Goal: Task Accomplishment & Management: Manage account settings

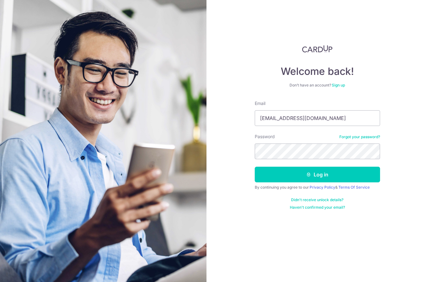
click at [352, 167] on button "Log in" at bounding box center [317, 175] width 125 height 16
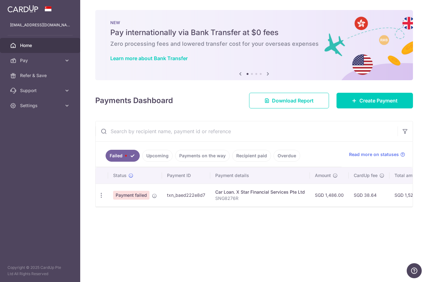
click at [0, 0] on icon "button" at bounding box center [0, 0] width 0 height 0
click at [69, 58] on icon at bounding box center [67, 60] width 6 height 6
click at [64, 76] on link "Payments" at bounding box center [40, 75] width 80 height 15
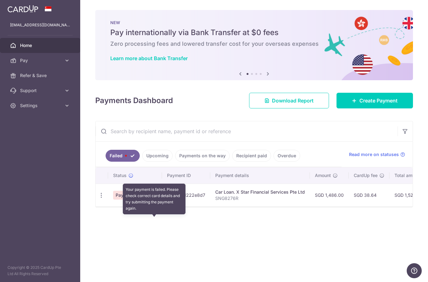
click at [152, 198] on icon at bounding box center [154, 195] width 5 height 5
click at [98, 199] on icon "button" at bounding box center [101, 195] width 7 height 7
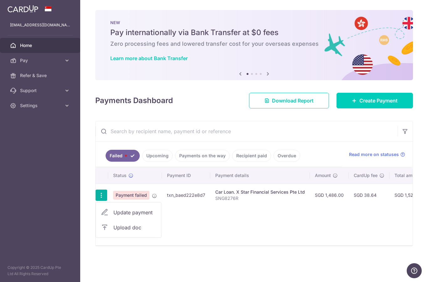
click at [114, 216] on span "Update payment" at bounding box center [135, 213] width 43 height 8
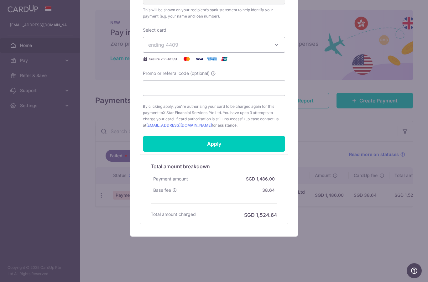
scroll to position [225, 0]
click at [337, 87] on div "Edit payment By clicking apply, you will make changes to all payments to X Star…" at bounding box center [214, 141] width 428 height 282
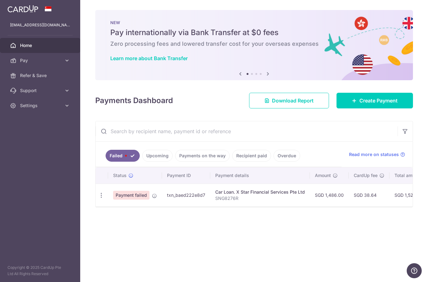
click at [0, 0] on icon "button" at bounding box center [0, 0] width 0 height 0
click at [29, 91] on span "Support" at bounding box center [40, 90] width 41 height 6
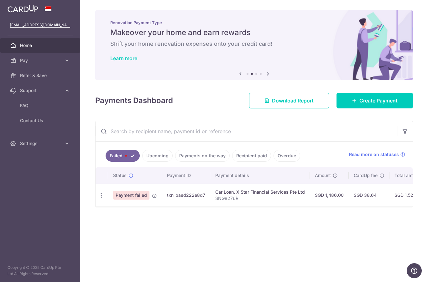
click at [11, 45] on icon at bounding box center [13, 45] width 6 height 6
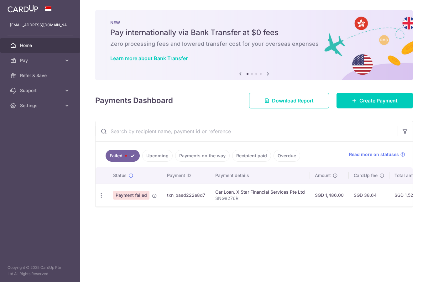
click at [96, 141] on input "text" at bounding box center [247, 131] width 302 height 20
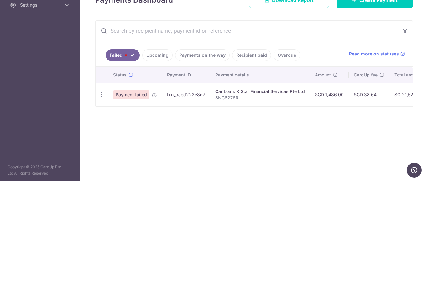
click at [142, 150] on link "Upcoming" at bounding box center [157, 156] width 30 height 12
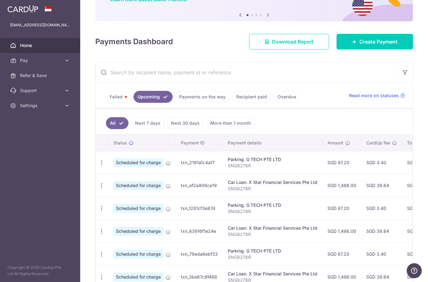
scroll to position [61, 0]
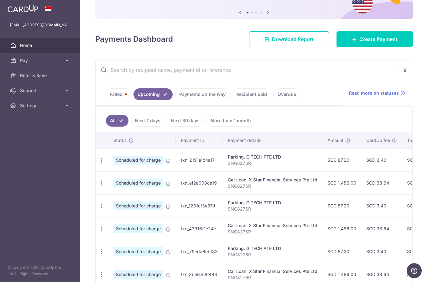
click at [98, 164] on icon "button" at bounding box center [101, 160] width 7 height 7
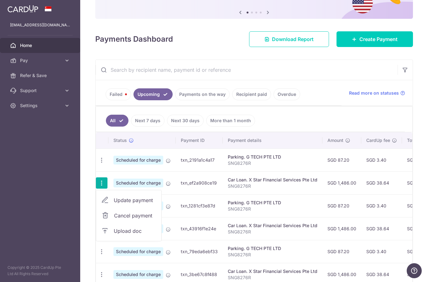
click at [96, 213] on link "Cancel payment" at bounding box center [128, 216] width 65 height 16
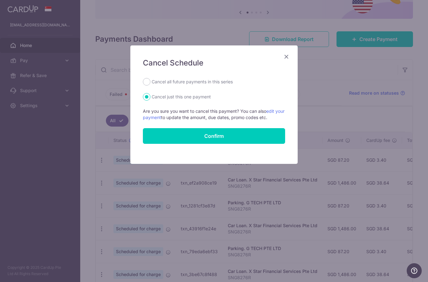
click at [220, 85] on label "Cancel all future payments in this series" at bounding box center [192, 82] width 81 height 8
click at [151, 85] on input "Cancel all future payments in this series" at bounding box center [147, 82] width 8 height 8
radio input "true"
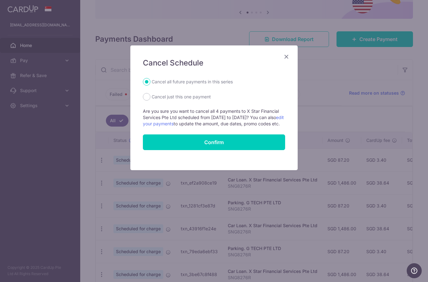
click at [243, 150] on input "Confirm" at bounding box center [214, 143] width 142 height 16
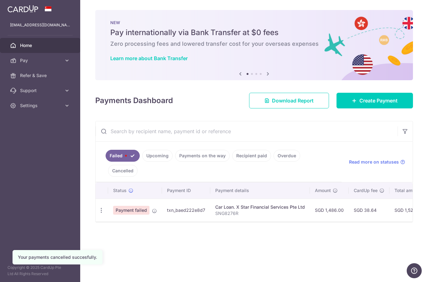
click at [142, 162] on link "Upcoming" at bounding box center [157, 156] width 30 height 12
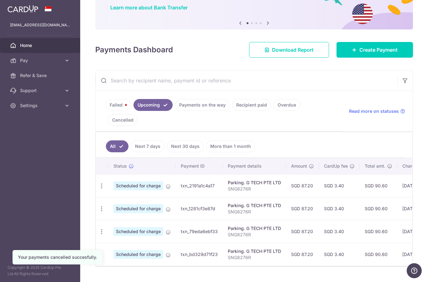
scroll to position [50, 0]
click at [106, 111] on link "Failed" at bounding box center [118, 105] width 25 height 12
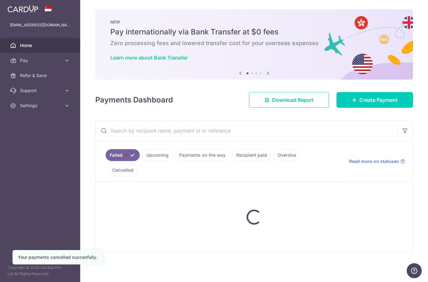
scroll to position [0, 0]
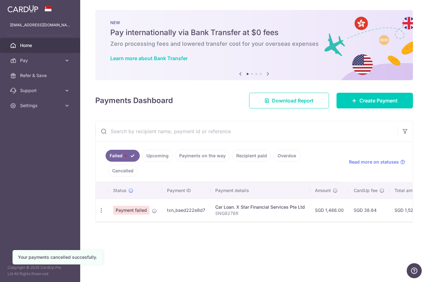
click at [152, 214] on icon at bounding box center [154, 211] width 5 height 5
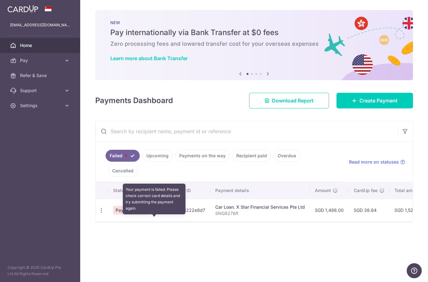
click at [98, 214] on icon "button" at bounding box center [101, 210] width 7 height 7
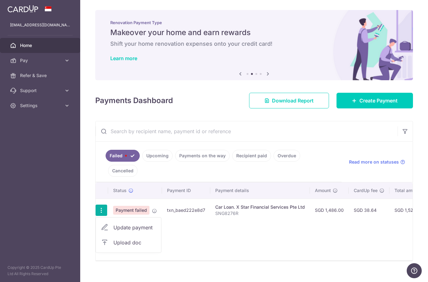
click at [345, 235] on div at bounding box center [214, 141] width 428 height 282
click at [142, 162] on link "Upcoming" at bounding box center [157, 156] width 30 height 12
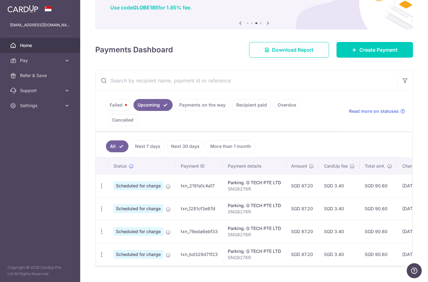
scroll to position [50, 0]
